Goal: Transaction & Acquisition: Register for event/course

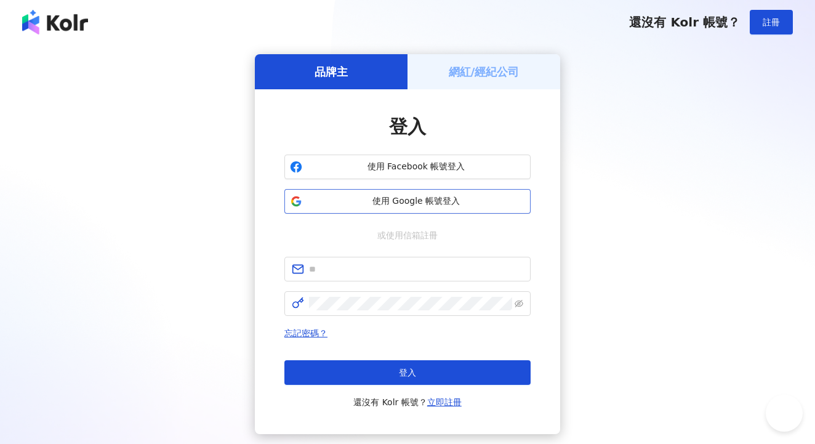
click at [500, 205] on span "使用 Google 帳號登入" at bounding box center [416, 201] width 218 height 12
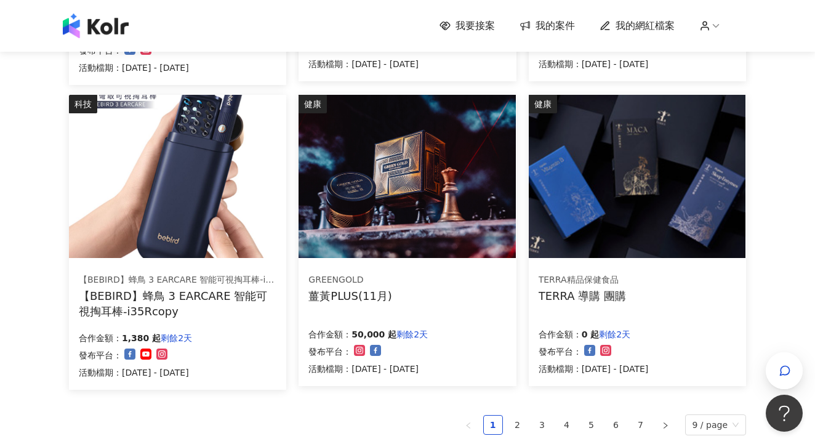
scroll to position [713, 0]
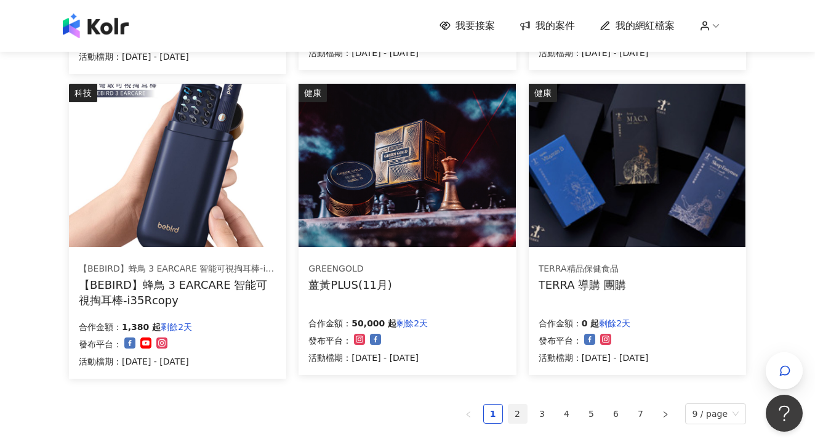
click at [521, 408] on link "2" at bounding box center [517, 413] width 18 height 18
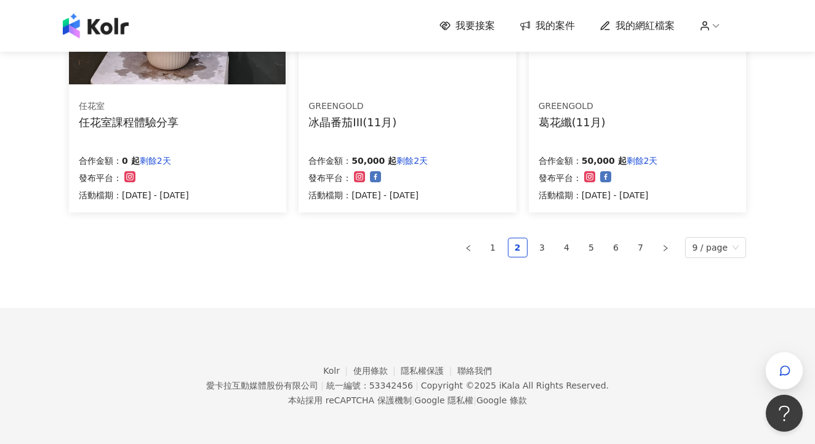
scroll to position [871, 0]
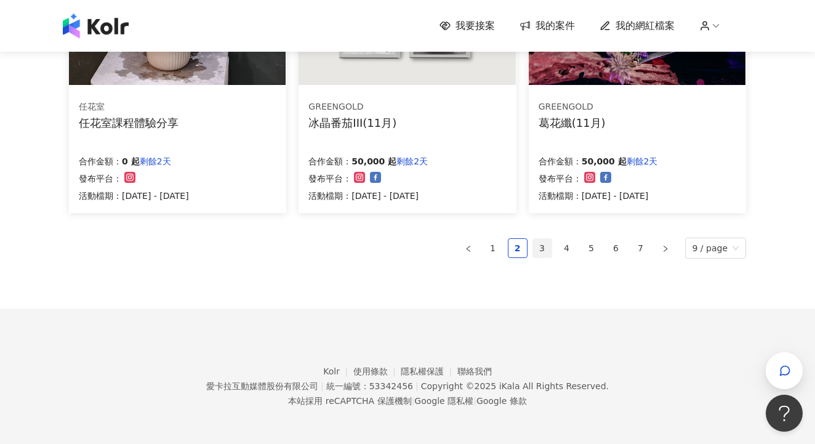
click at [541, 250] on link "3" at bounding box center [542, 248] width 18 height 18
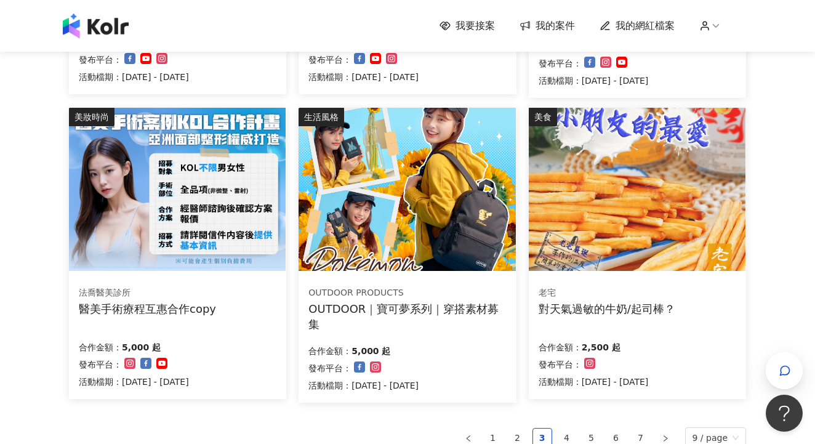
scroll to position [680, 0]
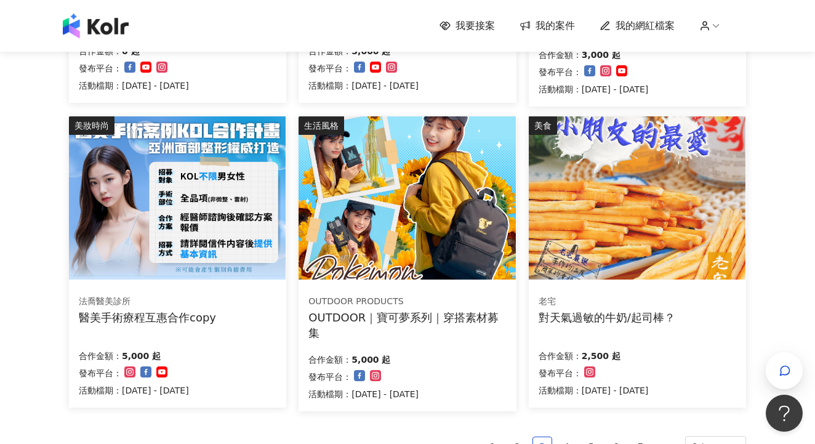
click at [491, 353] on div "合作金額： 5,000 起 發布平台： 活動檔期：[DATE] - [DATE]" at bounding box center [406, 375] width 197 height 52
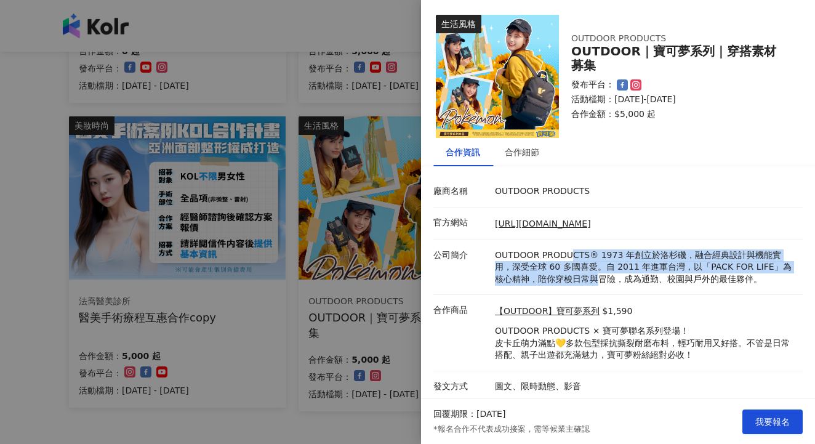
drag, startPoint x: 571, startPoint y: 257, endPoint x: 573, endPoint y: 272, distance: 15.6
click at [573, 272] on p "OUTDOOR PRODUCTS® 1973 年創立於洛杉磯，融合經典設計與機能實用，深受全球 60 多國喜愛。自 2011 年進軍台灣，以「PACK FOR…" at bounding box center [645, 267] width 301 height 36
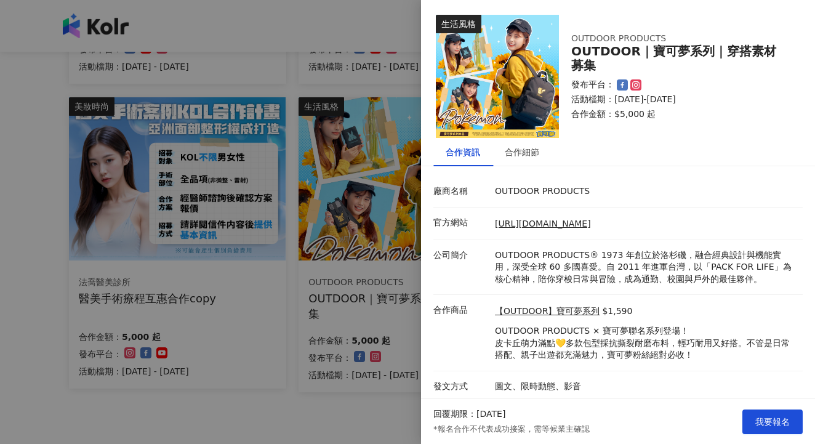
scroll to position [762, 0]
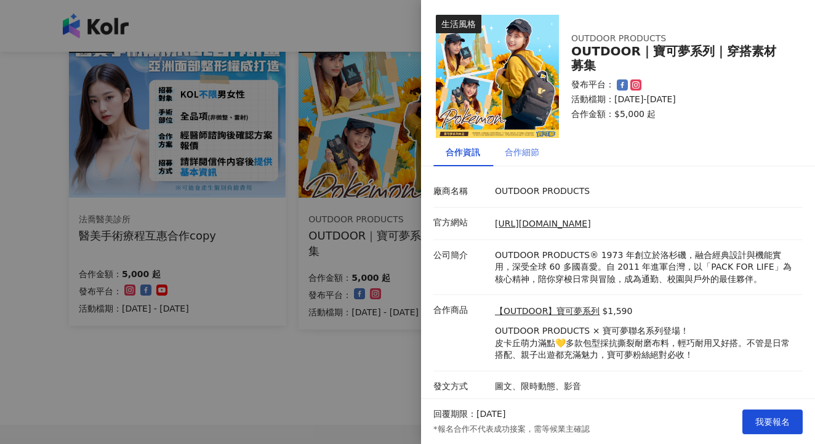
click at [524, 159] on div "合作細節" at bounding box center [521, 152] width 59 height 28
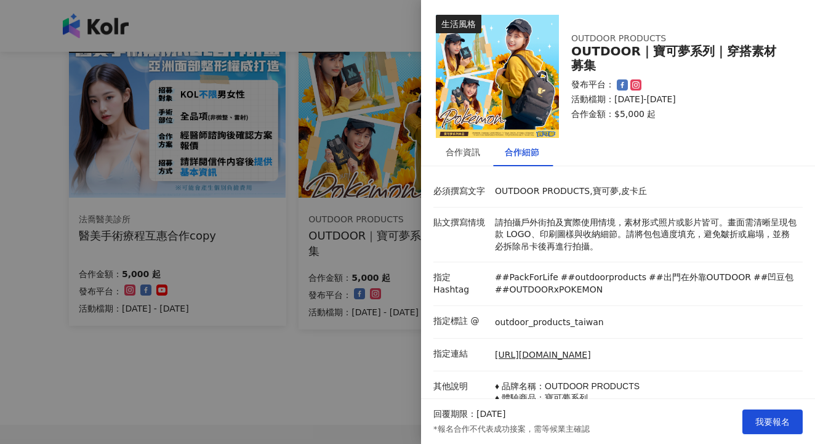
scroll to position [0, 0]
click at [562, 349] on link "[URL][DOMAIN_NAME]" at bounding box center [543, 355] width 96 height 12
click at [456, 147] on div "合作資訊" at bounding box center [462, 152] width 34 height 14
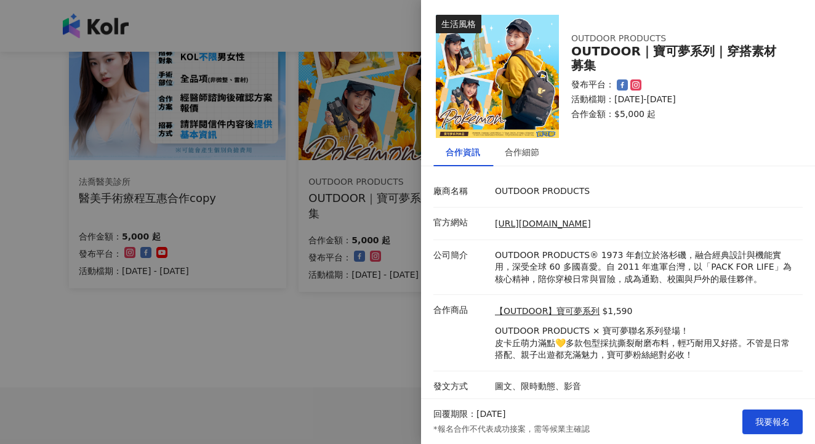
scroll to position [847, 0]
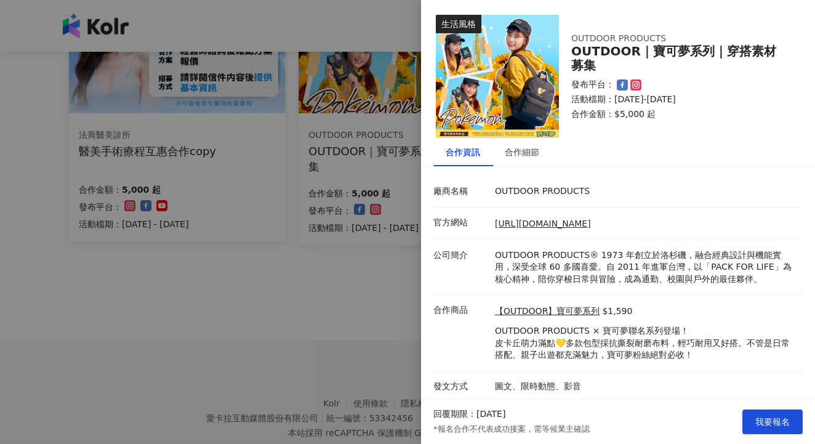
click at [300, 302] on div at bounding box center [407, 222] width 815 height 444
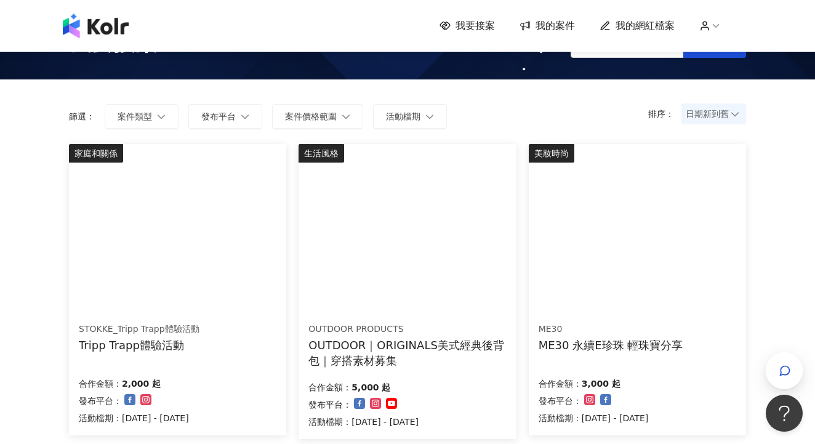
scroll to position [61, 0]
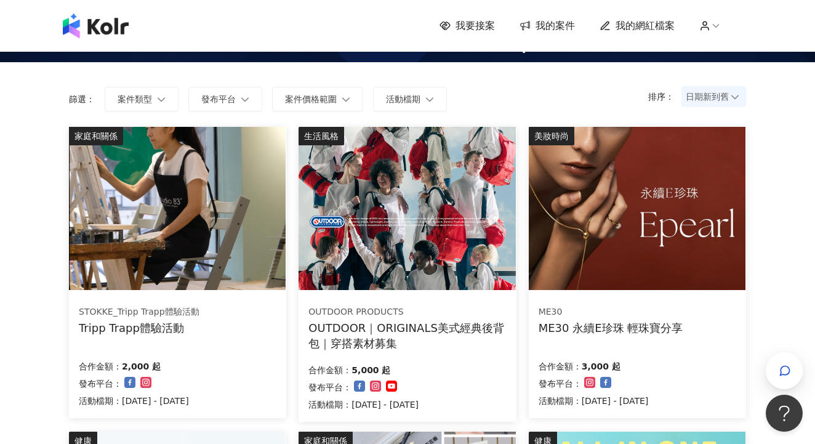
click at [223, 305] on div "STOKKE_Tripp Trapp體驗活動 Tripp Trapp體驗活動" at bounding box center [177, 320] width 197 height 31
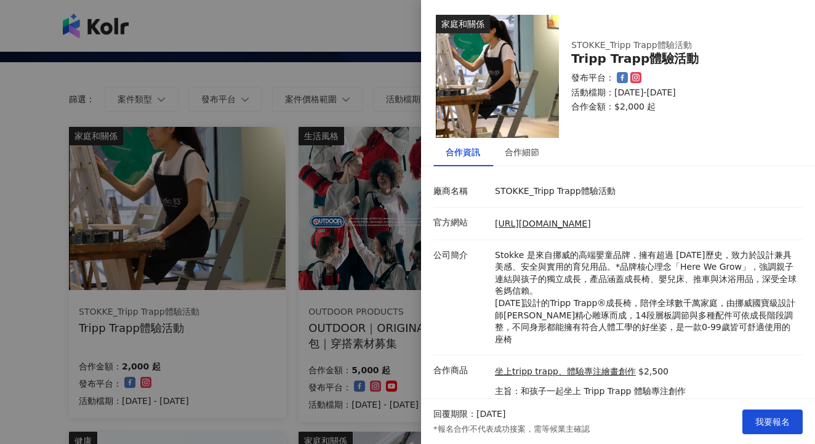
click at [386, 306] on div at bounding box center [407, 222] width 815 height 444
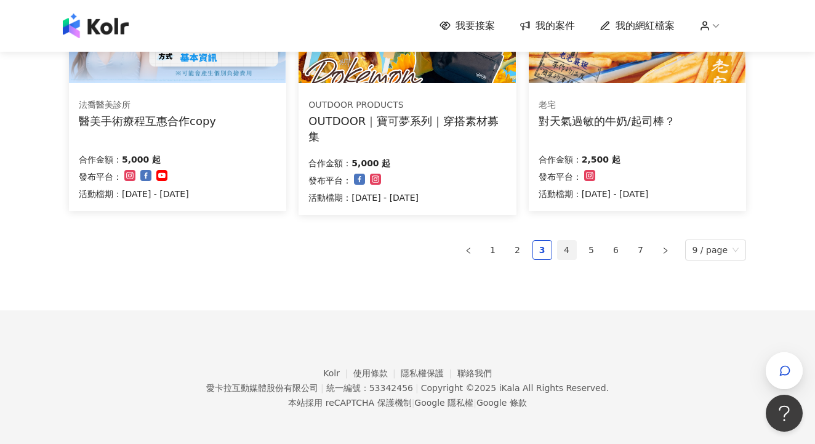
scroll to position [876, 0]
click at [571, 251] on link "4" at bounding box center [566, 250] width 18 height 18
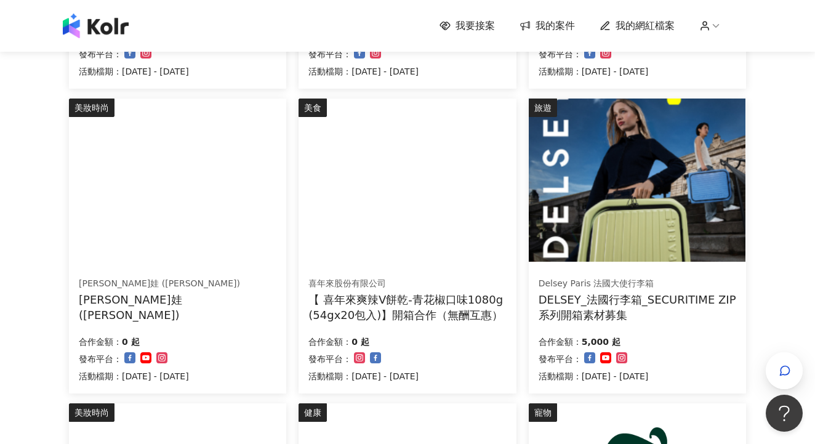
scroll to position [407, 0]
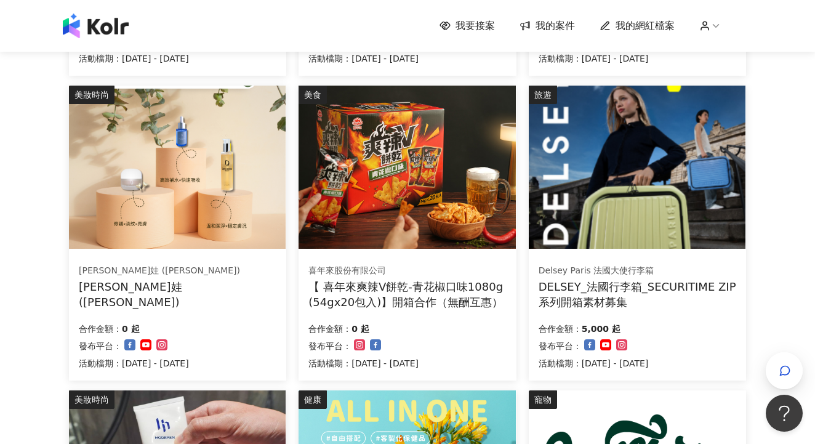
click at [592, 247] on img at bounding box center [636, 167] width 217 height 163
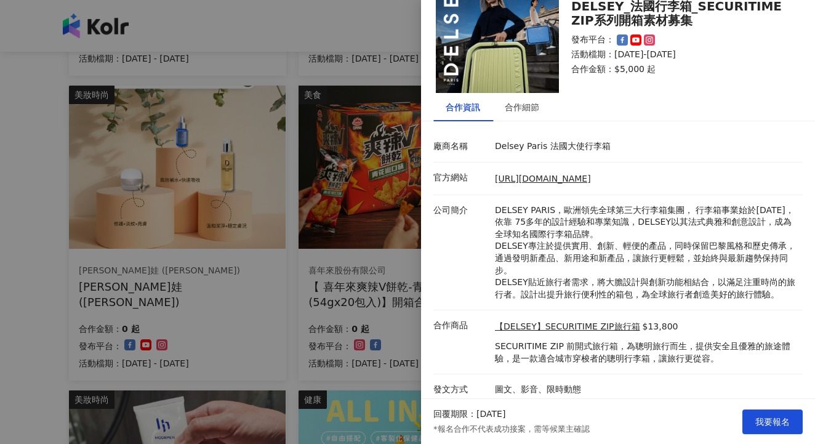
scroll to position [408, 0]
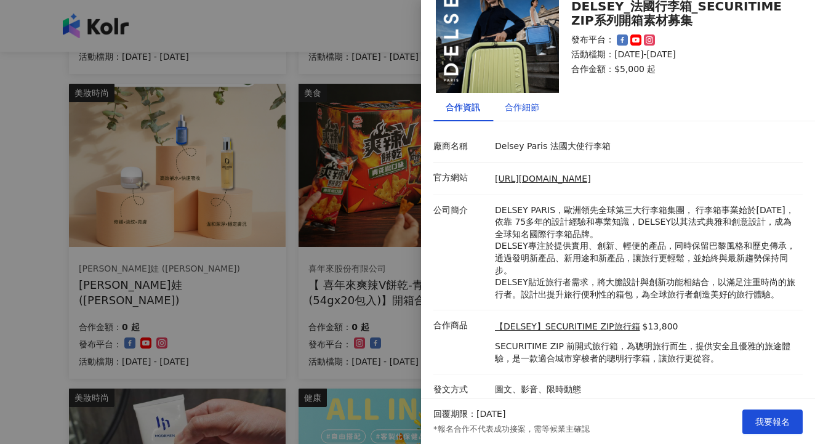
click at [513, 103] on div "合作細節" at bounding box center [521, 107] width 34 height 14
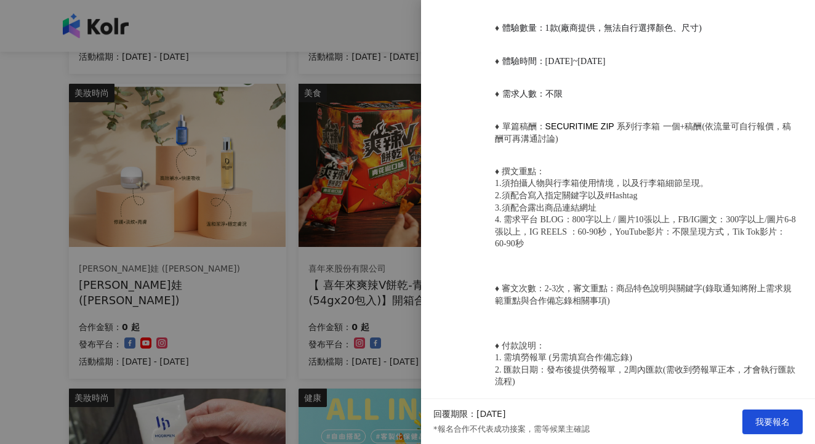
scroll to position [661, 0]
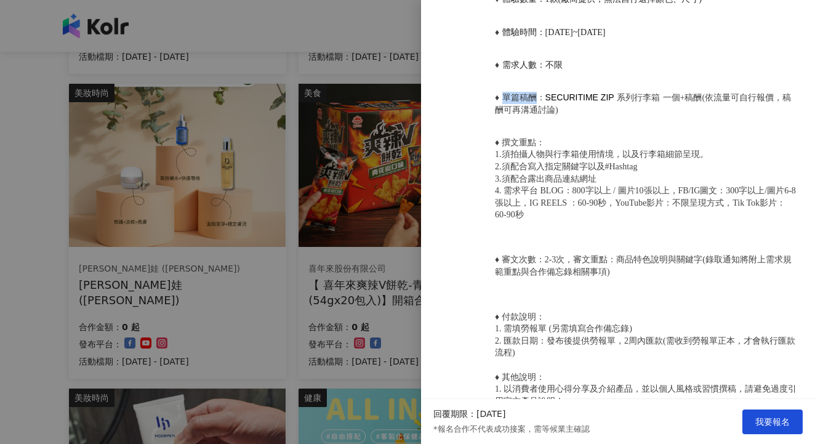
drag, startPoint x: 506, startPoint y: 78, endPoint x: 536, endPoint y: 79, distance: 30.2
click at [536, 93] on span "單篇稿酬：" at bounding box center [523, 97] width 43 height 9
click at [537, 93] on span "單篇稿酬：" at bounding box center [523, 97] width 43 height 9
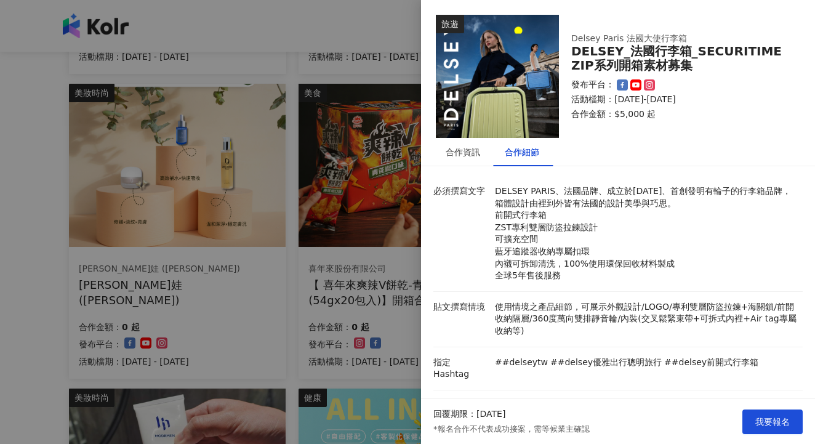
scroll to position [0, 0]
click at [466, 153] on div "合作資訊" at bounding box center [462, 152] width 34 height 14
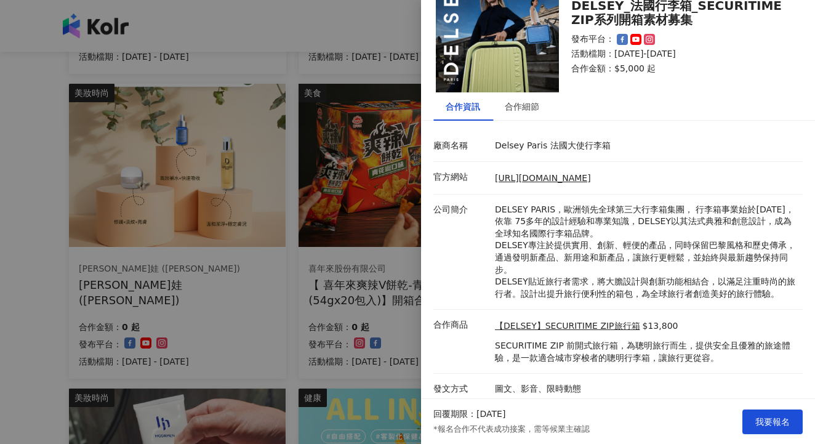
scroll to position [45, 0]
click at [762, 416] on span "我要報名" at bounding box center [772, 421] width 34 height 10
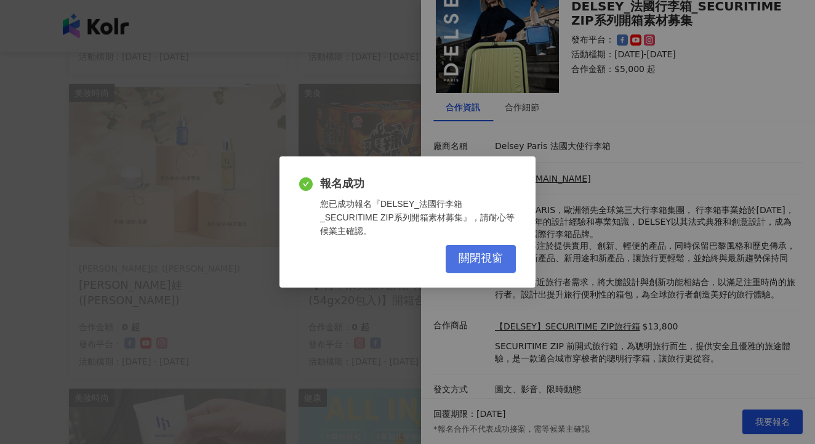
click at [495, 255] on span "關閉視窗" at bounding box center [480, 259] width 44 height 14
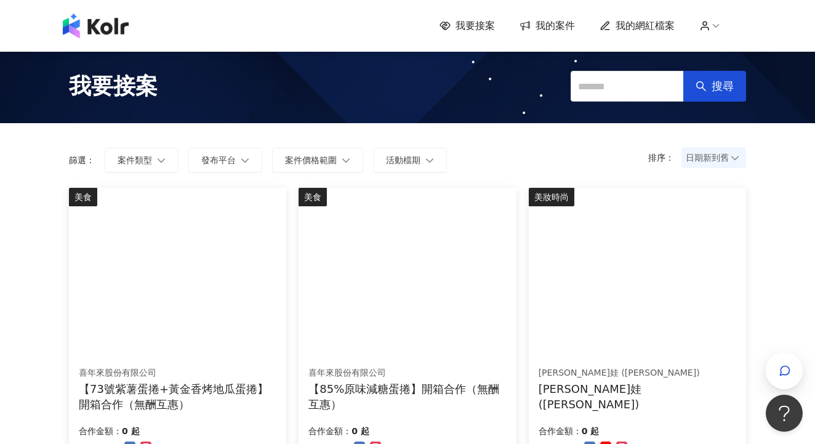
scroll to position [0, 0]
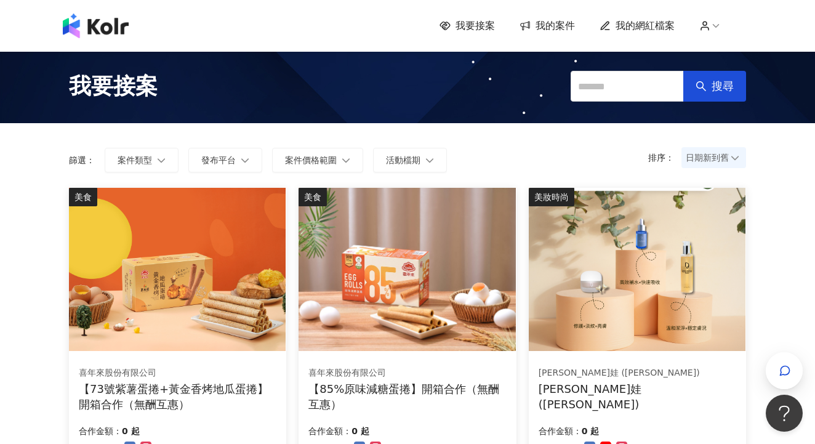
click at [560, 23] on span "我的案件" at bounding box center [554, 26] width 39 height 14
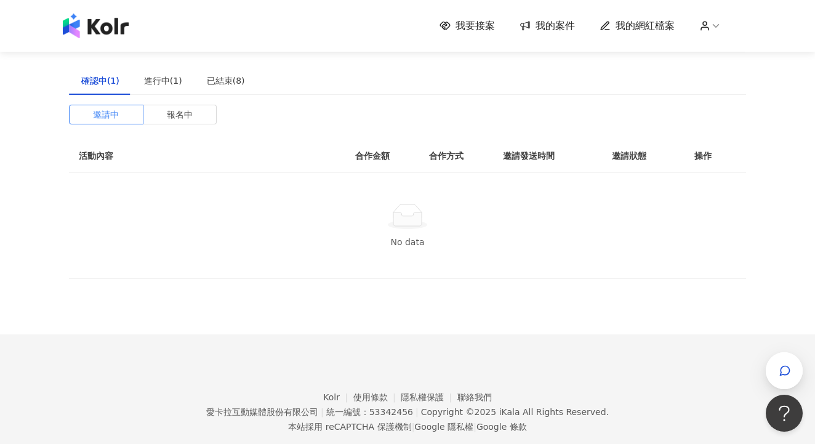
click at [708, 22] on icon at bounding box center [704, 25] width 11 height 11
click at [168, 84] on div "進行中(1)" at bounding box center [163, 81] width 38 height 14
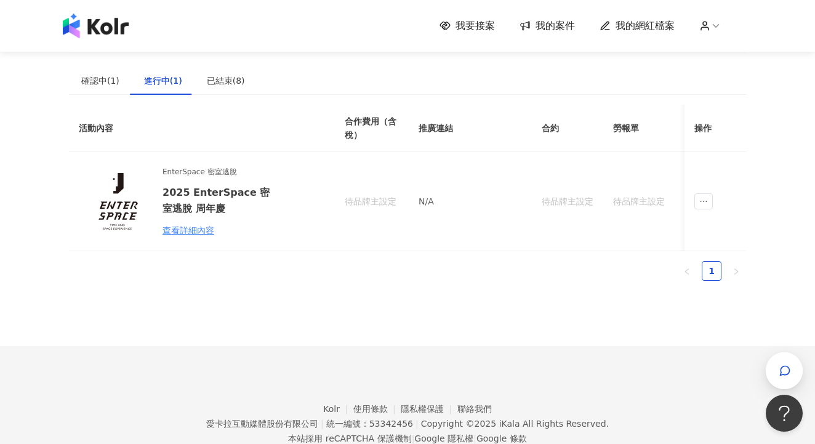
click at [707, 25] on icon at bounding box center [704, 25] width 11 height 11
click at [726, 72] on link "帳務資訊" at bounding box center [740, 73] width 34 height 10
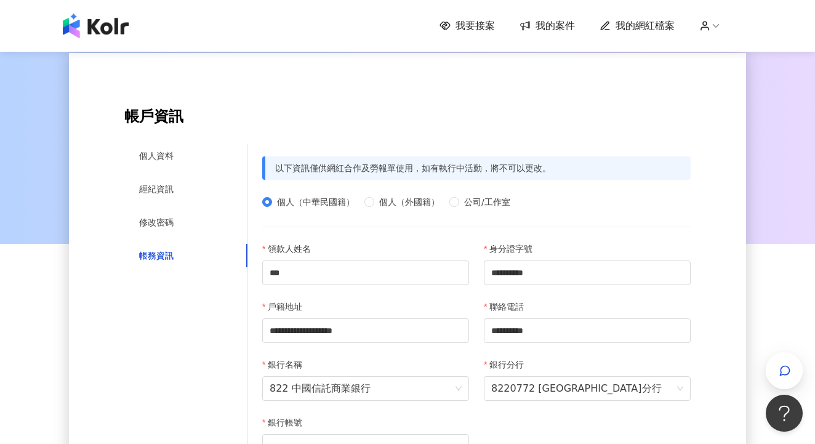
scroll to position [50, 0]
click at [165, 162] on div "個人資料" at bounding box center [156, 157] width 34 height 14
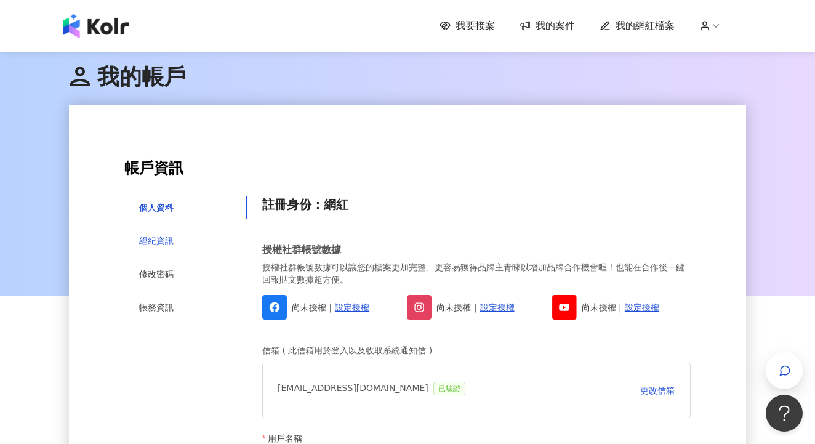
click at [173, 238] on div "經紀資訊" at bounding box center [156, 241] width 34 height 14
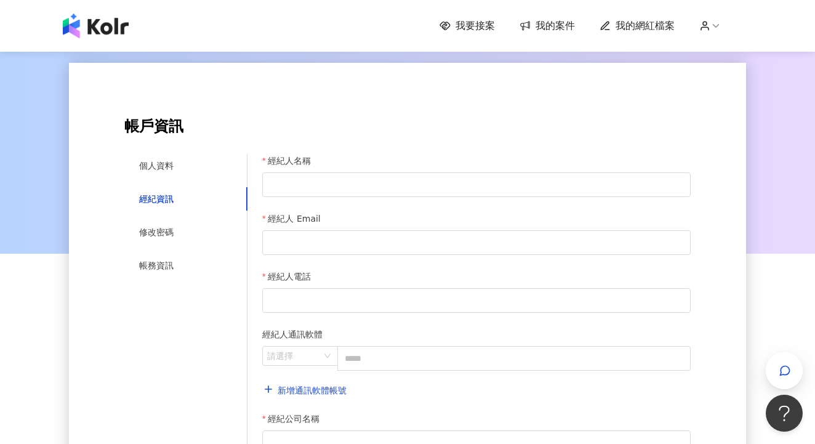
scroll to position [40, 0]
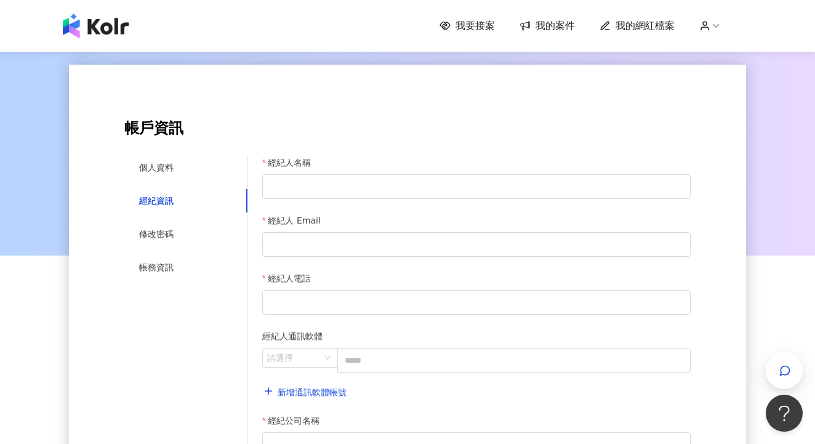
click at [642, 23] on span "我的網紅檔案" at bounding box center [644, 26] width 59 height 14
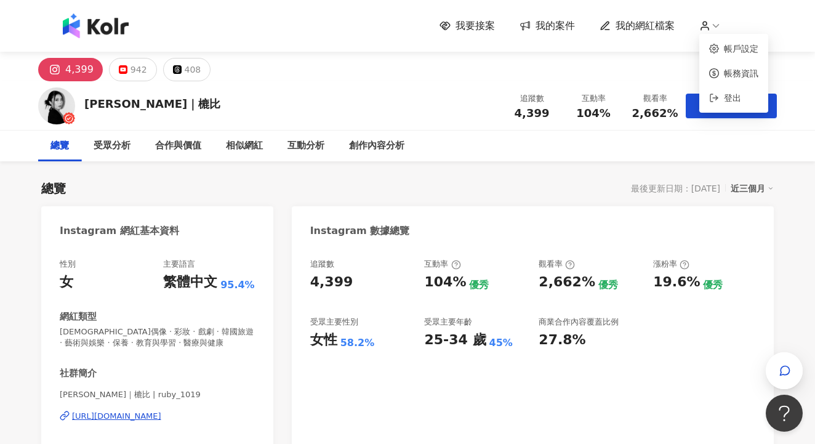
click at [707, 26] on icon at bounding box center [704, 25] width 11 height 11
click at [723, 69] on link "帳務資訊" at bounding box center [740, 73] width 34 height 10
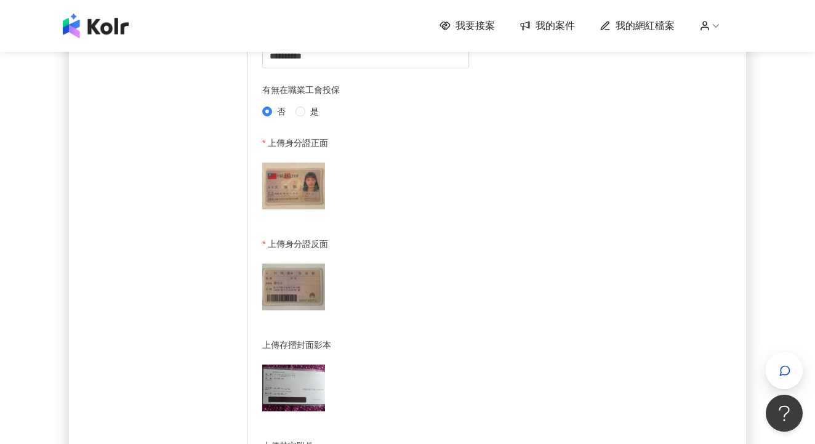
scroll to position [66, 0]
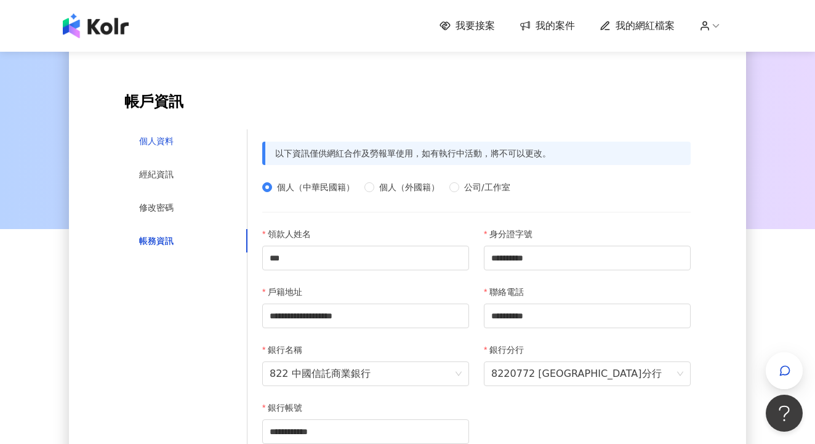
click at [167, 135] on div "個人資料" at bounding box center [156, 141] width 34 height 14
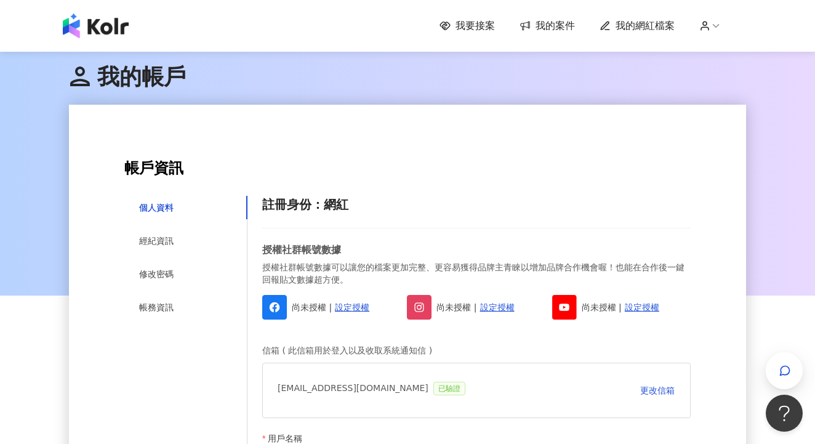
click at [560, 21] on span "我的案件" at bounding box center [554, 26] width 39 height 14
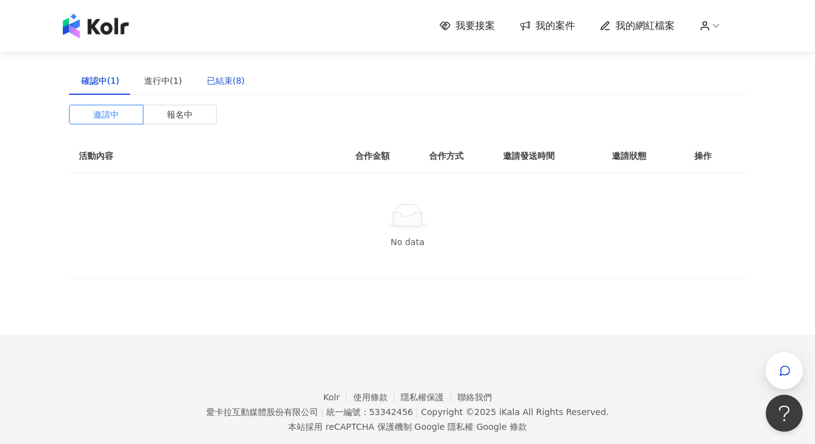
click at [221, 86] on div "已結束(8)" at bounding box center [226, 81] width 38 height 14
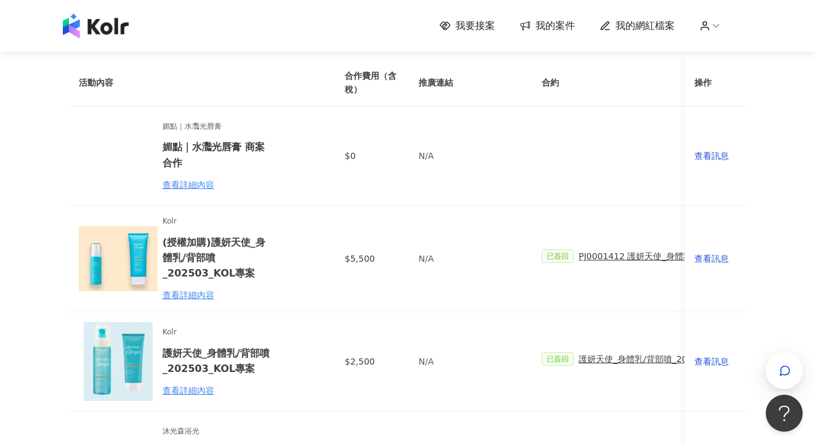
scroll to position [64, 0]
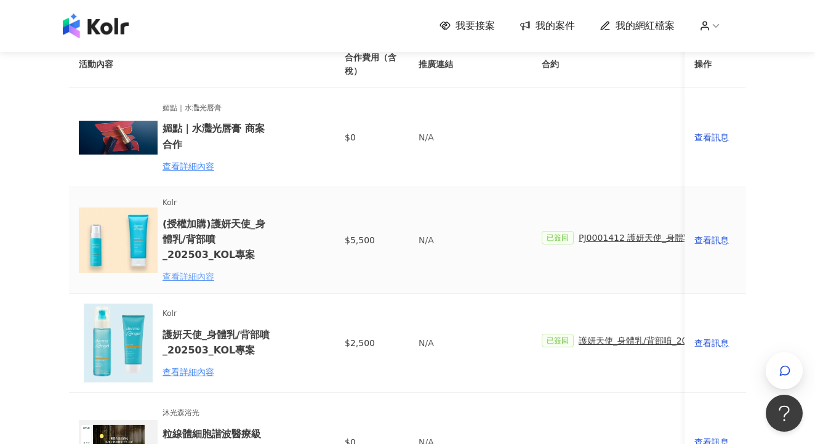
click at [205, 276] on div "查看詳細內容" at bounding box center [216, 276] width 108 height 14
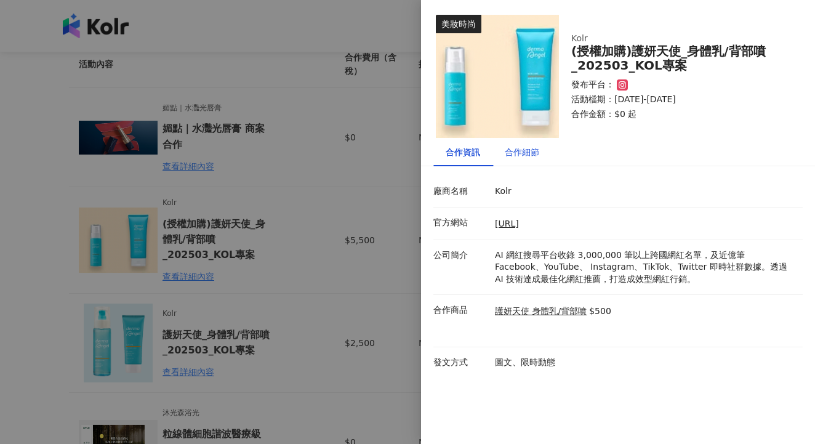
click at [516, 151] on div "合作細節" at bounding box center [521, 152] width 34 height 14
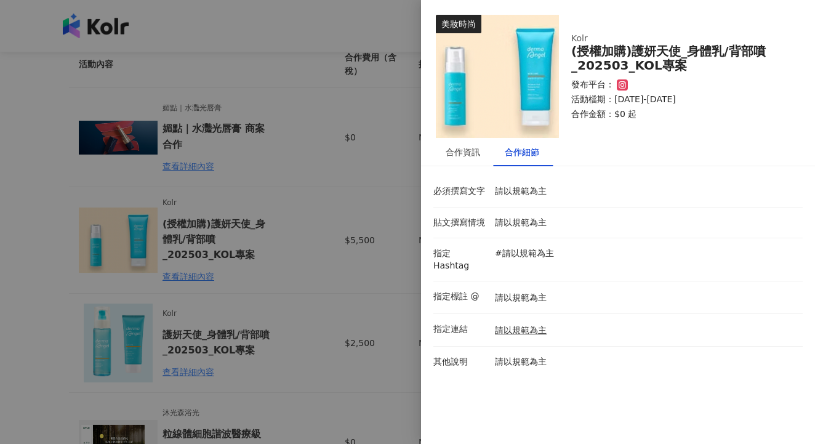
click at [391, 269] on div at bounding box center [407, 222] width 815 height 444
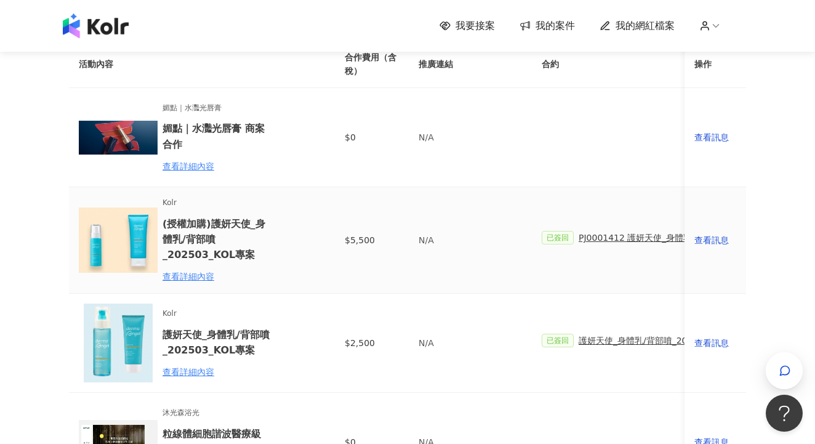
click at [643, 235] on span "PJ0001412 護妍天使_身體乳/背部噴_202503_活動確認單" at bounding box center [691, 238] width 227 height 14
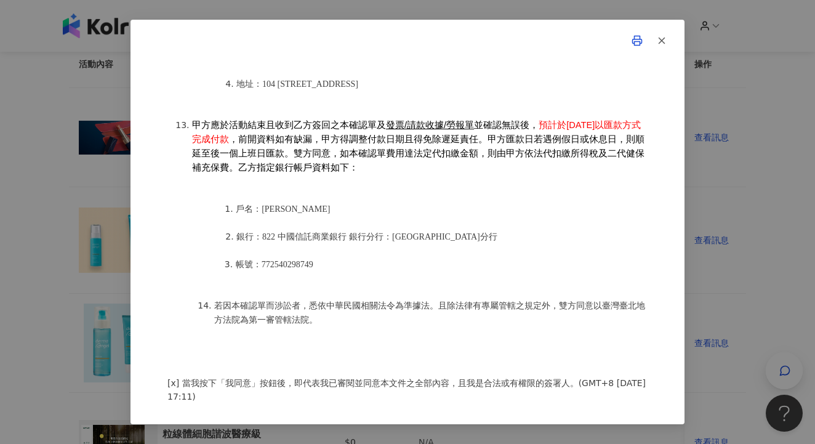
scroll to position [1437, 0]
click at [661, 39] on line "button" at bounding box center [662, 41] width 6 height 6
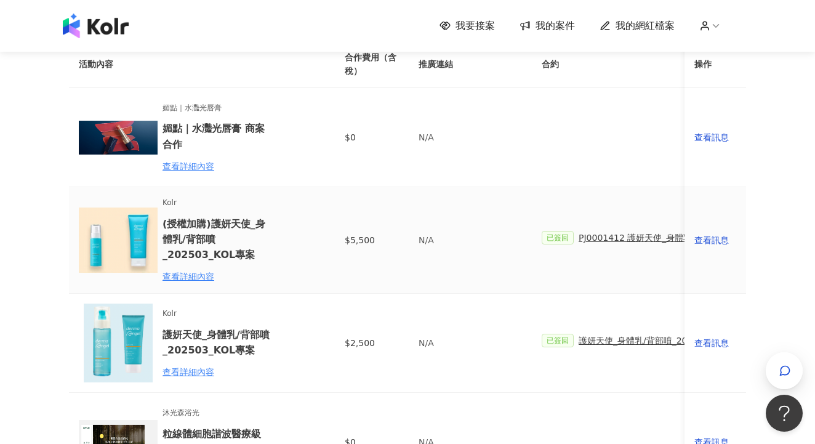
scroll to position [0, 0]
click at [624, 242] on span "PJ0001412 護妍天使_身體乳/背部噴_202503_活動確認單" at bounding box center [691, 238] width 227 height 14
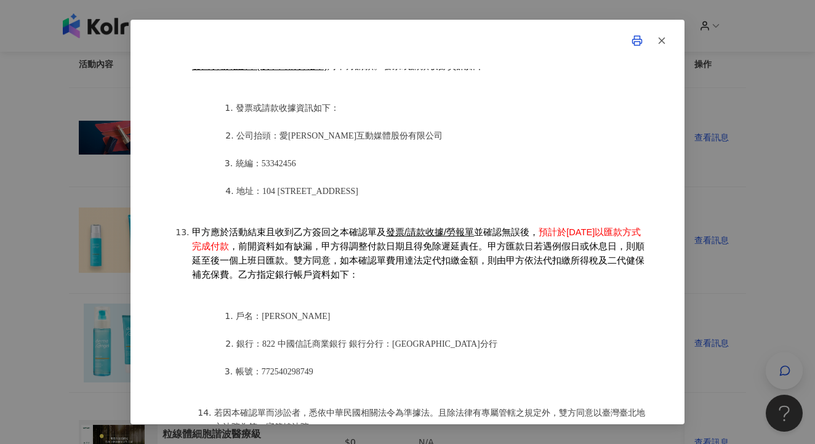
scroll to position [1342, 0]
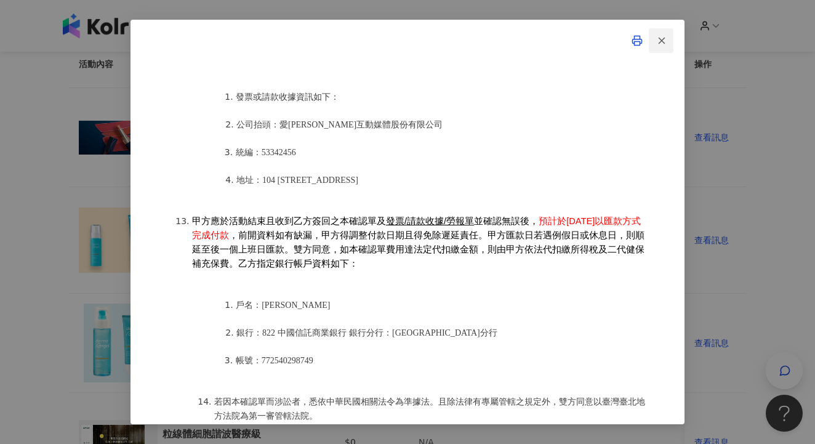
click at [661, 41] on line "button" at bounding box center [662, 41] width 6 height 6
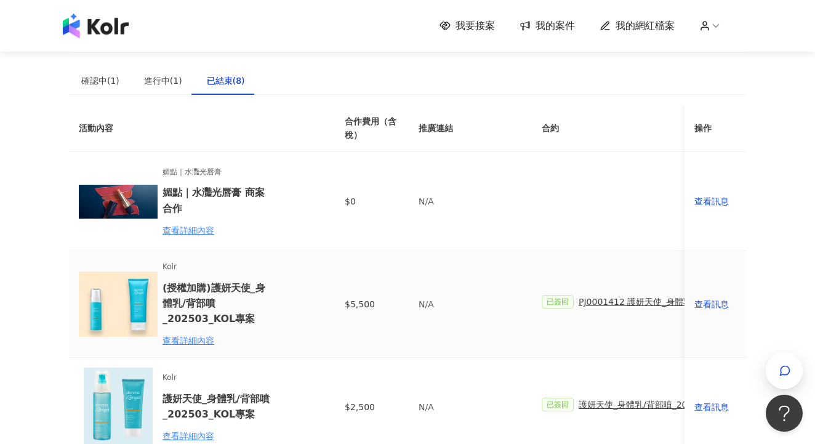
scroll to position [0, 0]
click at [104, 81] on div "確認中(1)" at bounding box center [100, 81] width 38 height 14
